Goal: Transaction & Acquisition: Purchase product/service

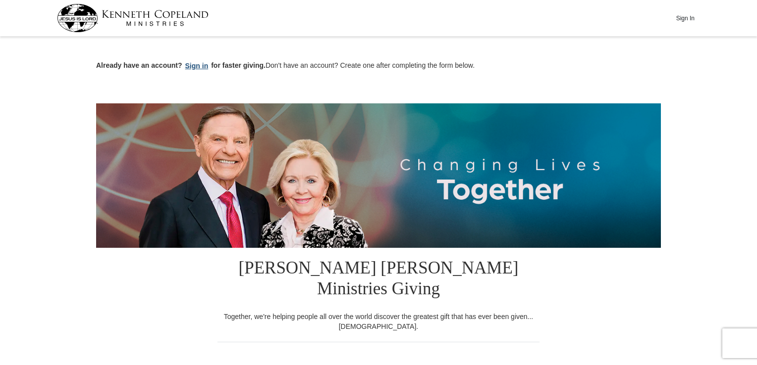
click at [203, 68] on button "Sign in" at bounding box center [196, 65] width 29 height 11
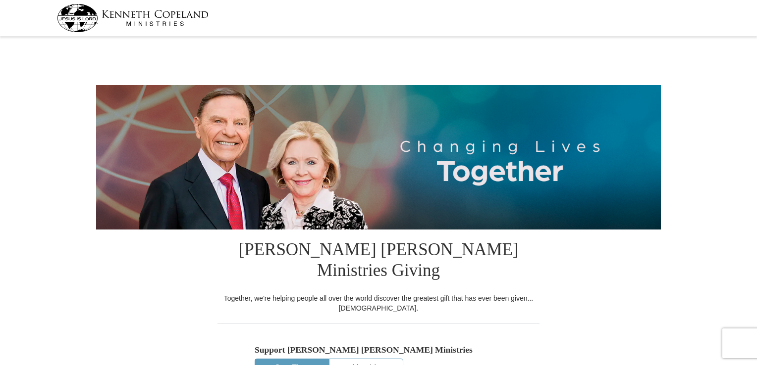
select select "MA"
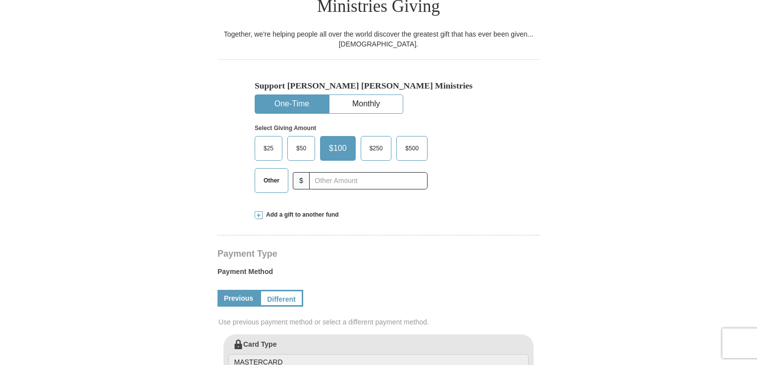
scroll to position [248, 0]
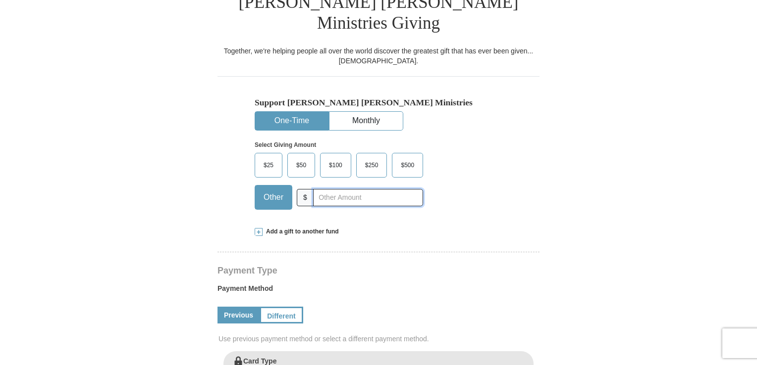
click at [327, 189] on input "text" at bounding box center [368, 197] width 110 height 17
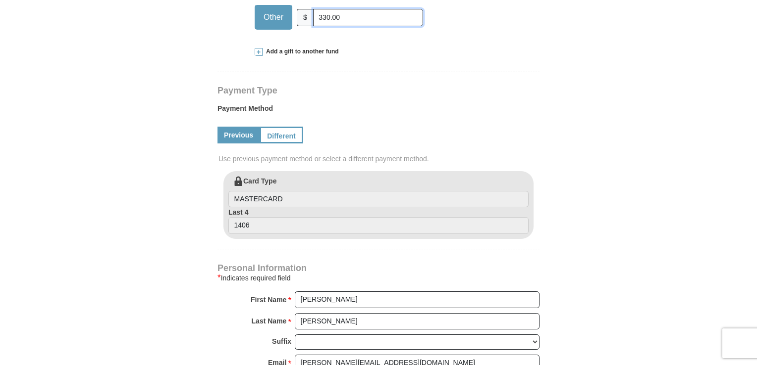
scroll to position [446, 0]
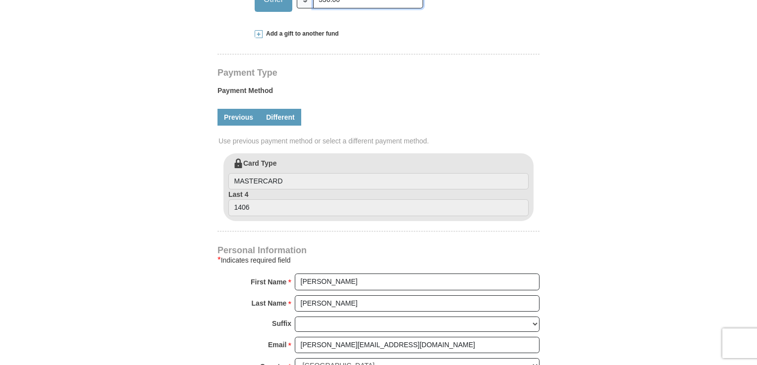
type input "330.00"
click at [283, 109] on link "Different" at bounding box center [280, 117] width 42 height 17
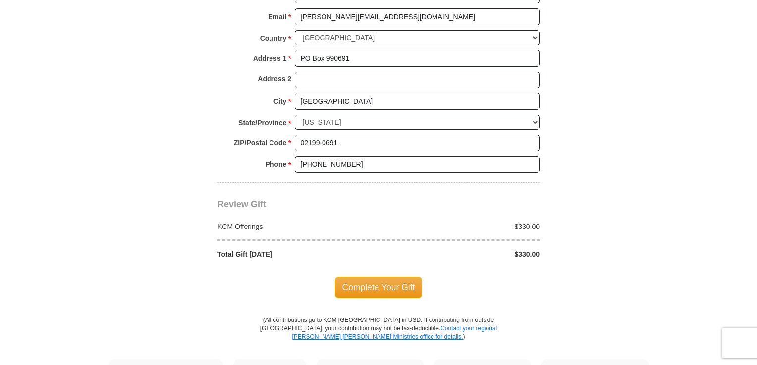
scroll to position [891, 0]
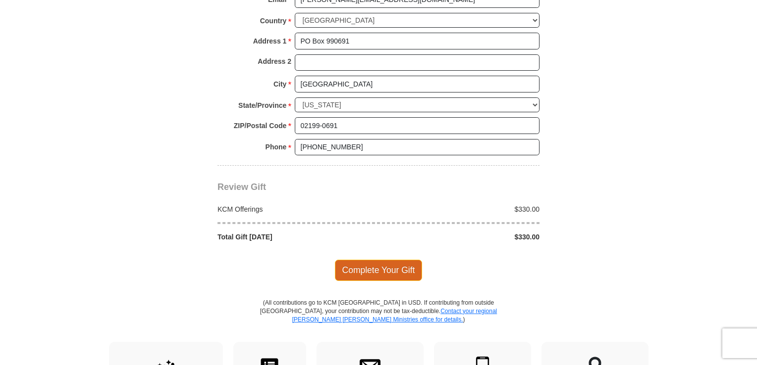
click at [376, 260] on span "Complete Your Gift" at bounding box center [379, 270] width 88 height 21
